Goal: Information Seeking & Learning: Learn about a topic

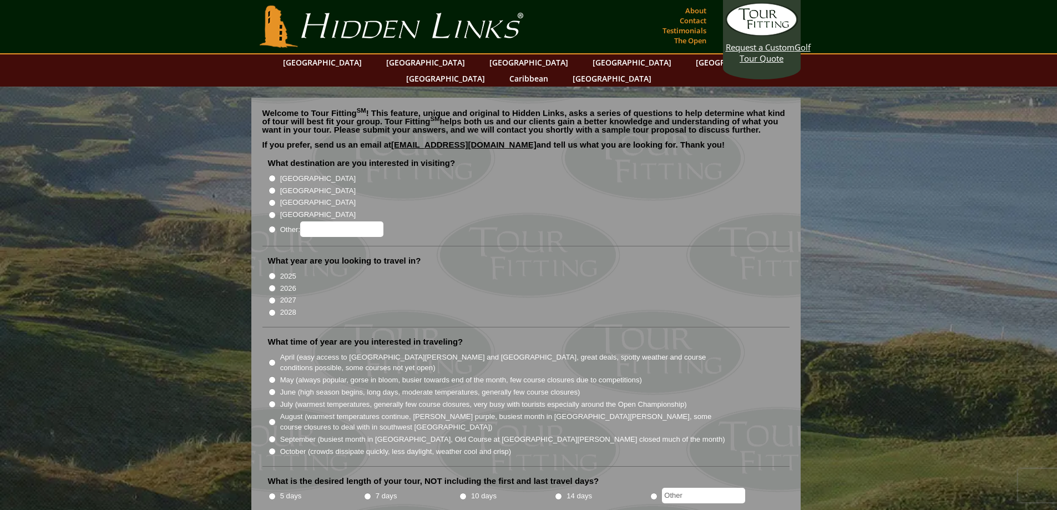
click at [274, 175] on input "[GEOGRAPHIC_DATA]" at bounding box center [272, 178] width 7 height 7
radio input "true"
click at [343, 63] on link "[GEOGRAPHIC_DATA]" at bounding box center [322, 62] width 90 height 16
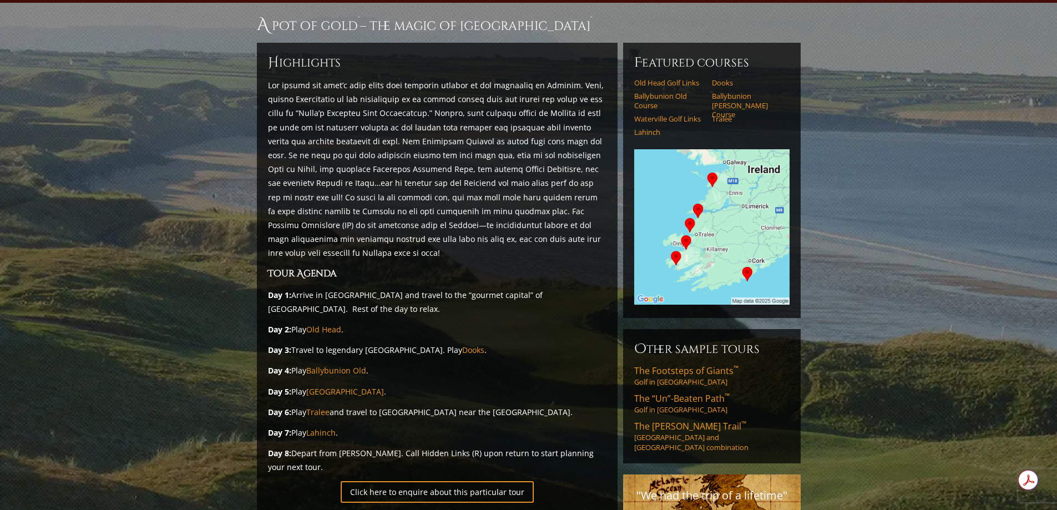
scroll to position [111, 0]
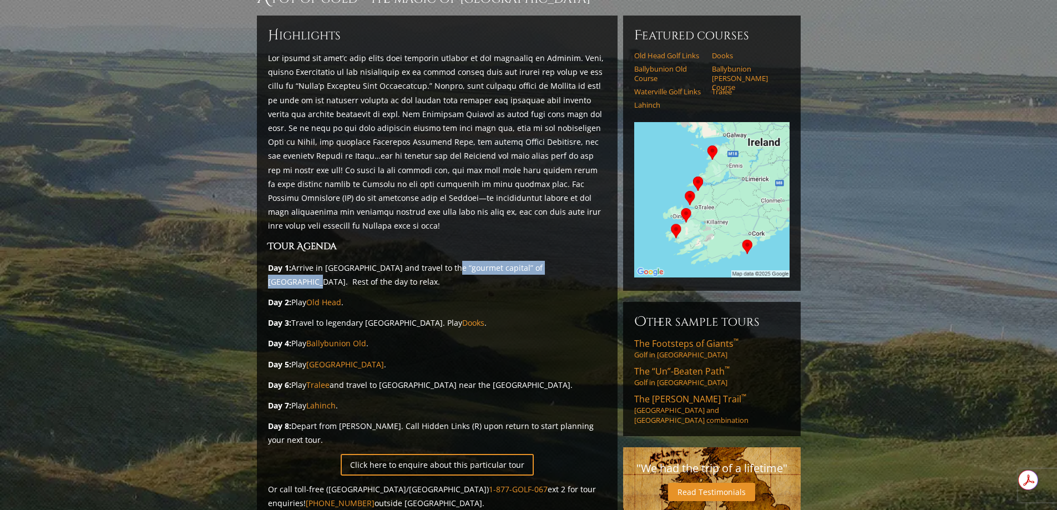
drag, startPoint x: 567, startPoint y: 237, endPoint x: 453, endPoint y: 235, distance: 113.2
click at [453, 261] on p "Day 1: Arrive in [GEOGRAPHIC_DATA] and travel to the “gourmet capital” of [GEOG…" at bounding box center [437, 275] width 338 height 28
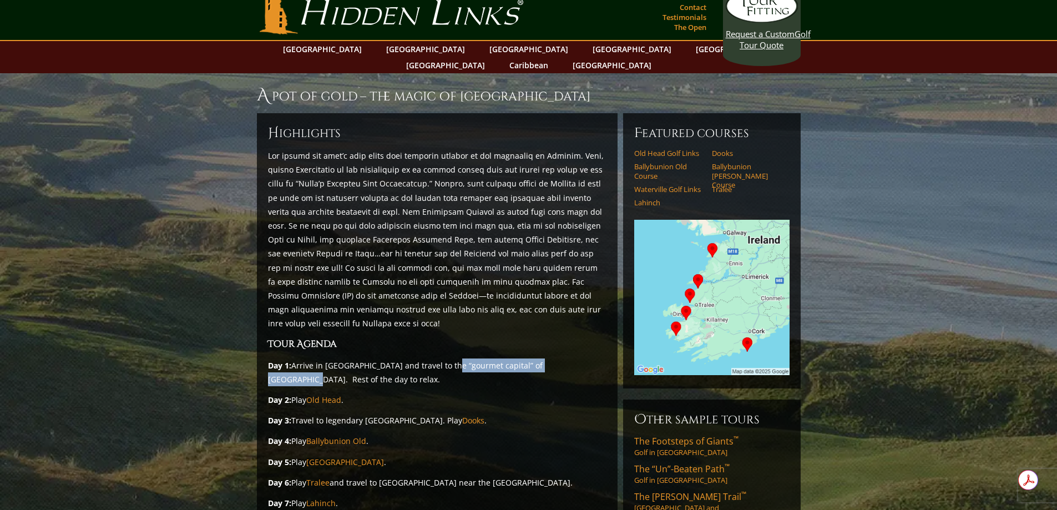
scroll to position [0, 0]
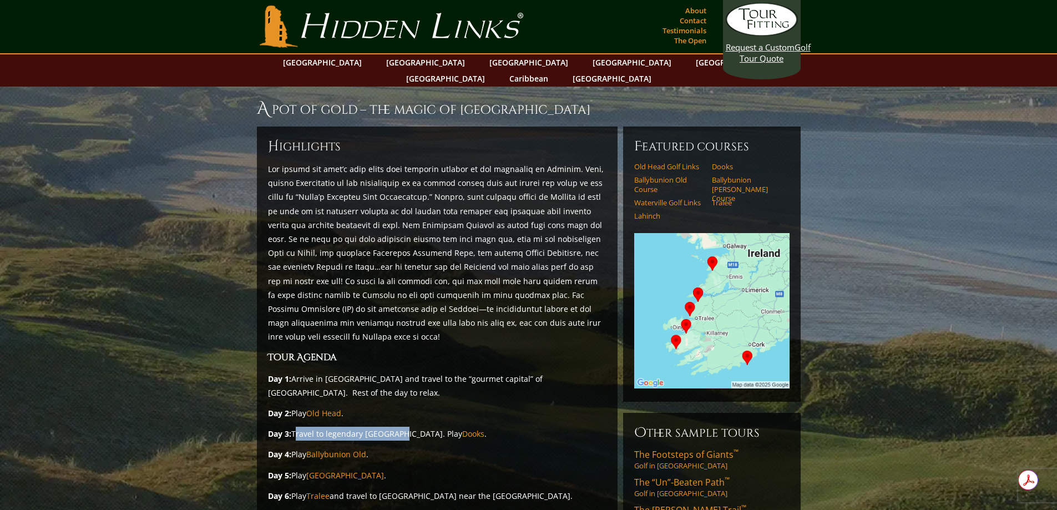
drag, startPoint x: 295, startPoint y: 407, endPoint x: 393, endPoint y: 405, distance: 98.8
click at [393, 427] on p "Day 3: Travel to legendary [GEOGRAPHIC_DATA]. Play Dooks ." at bounding box center [437, 434] width 338 height 14
click at [496, 427] on p "Day 3: Travel to legendary [GEOGRAPHIC_DATA]. Play Dooks ." at bounding box center [437, 434] width 338 height 14
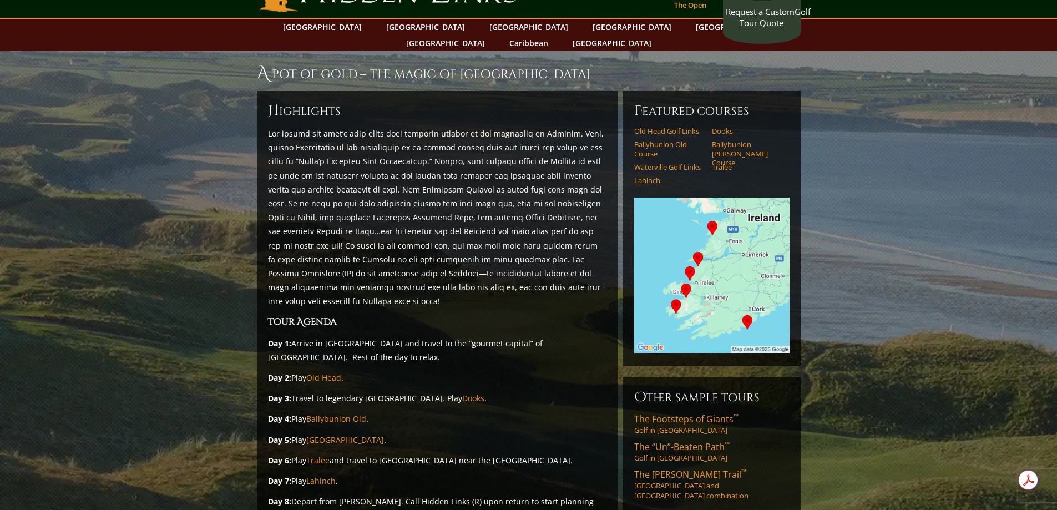
scroll to position [55, 0]
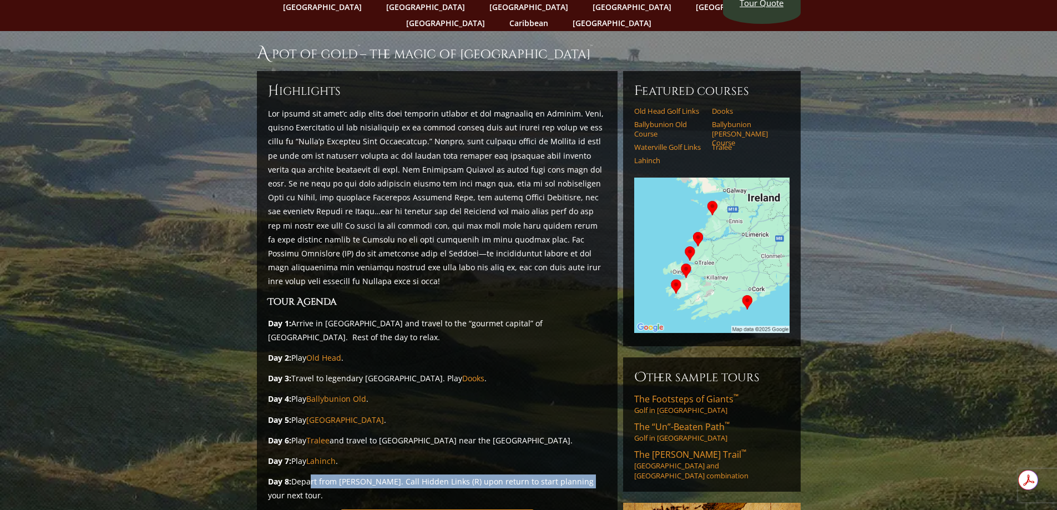
drag, startPoint x: 306, startPoint y: 454, endPoint x: 579, endPoint y: 455, distance: 273.0
click at [579, 474] on p "Day 8: Depart from [PERSON_NAME]. Call Hidden Links (R) upon return to start pl…" at bounding box center [437, 488] width 338 height 28
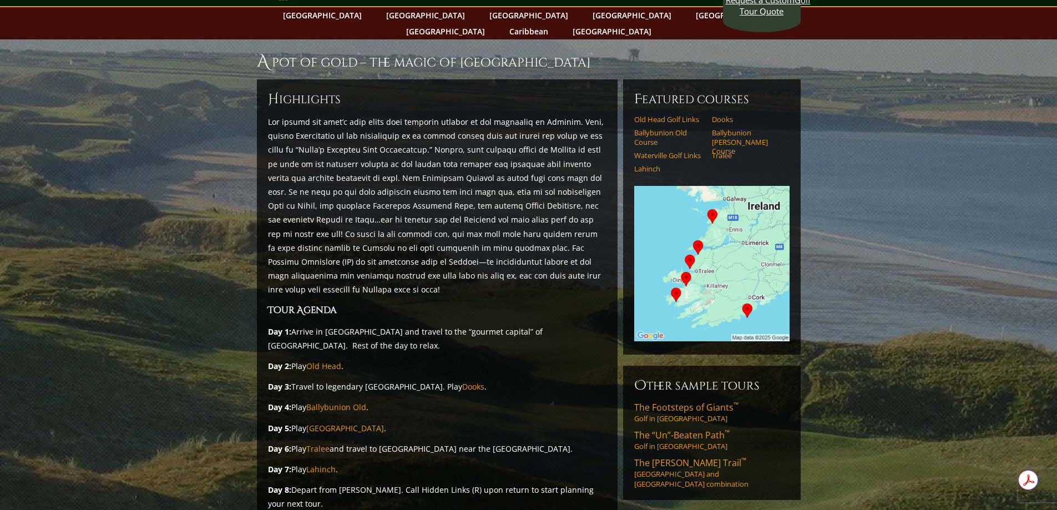
scroll to position [0, 0]
